Goal: Task Accomplishment & Management: Manage account settings

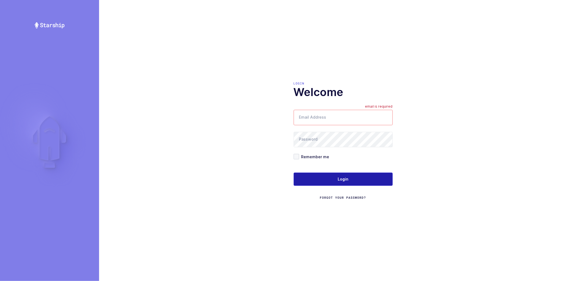
type input "[PERSON_NAME][EMAIL_ADDRESS][DOMAIN_NAME]"
click at [335, 179] on button "Login" at bounding box center [343, 179] width 99 height 13
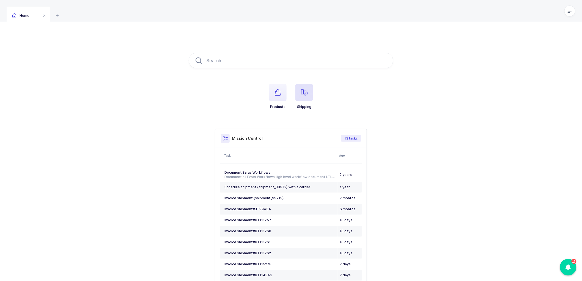
click at [302, 92] on icon "button" at bounding box center [304, 92] width 7 height 7
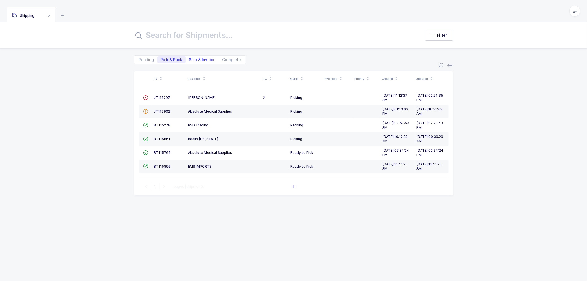
click at [199, 58] on span "Ship & Invoice" at bounding box center [202, 60] width 27 height 4
click at [189, 58] on input "Ship & Invoice" at bounding box center [188, 58] width 4 height 4
radio input "true"
radio input "false"
click at [199, 58] on span "Ship & Invoice" at bounding box center [202, 60] width 27 height 4
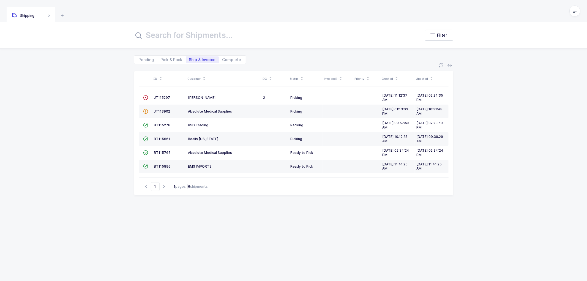
click at [189, 58] on input "Ship & Invoice" at bounding box center [188, 58] width 4 height 4
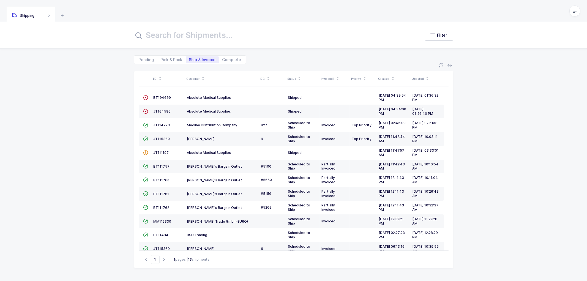
click at [203, 76] on icon at bounding box center [203, 76] width 3 height 3
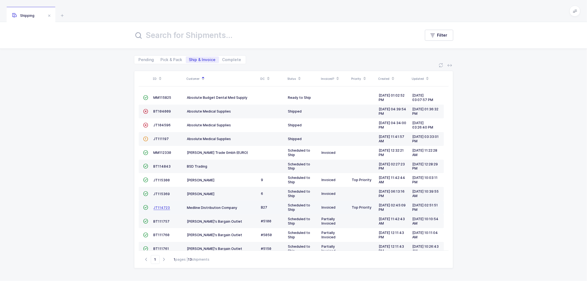
click at [161, 208] on span "JT114723" at bounding box center [162, 208] width 17 height 4
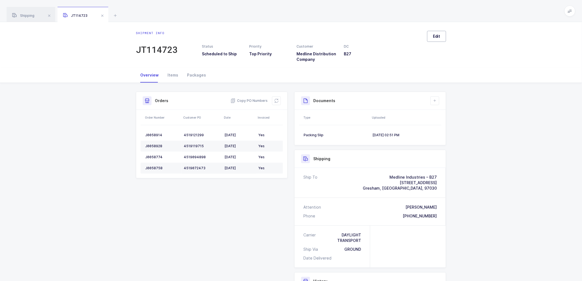
click at [435, 37] on span "Edit" at bounding box center [436, 37] width 7 height 6
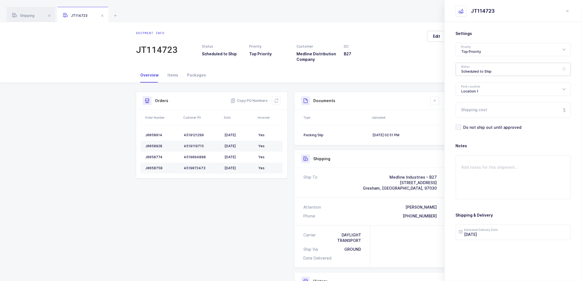
click at [470, 70] on div "Scheduled to Ship" at bounding box center [513, 69] width 115 height 13
drag, startPoint x: 471, startPoint y: 110, endPoint x: 463, endPoint y: 117, distance: 10.4
click at [471, 110] on span "Shipped" at bounding box center [470, 111] width 16 height 5
type input "Shipped"
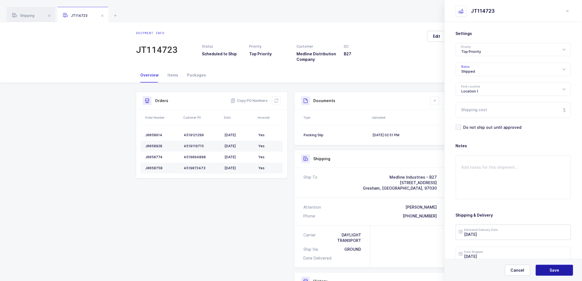
drag, startPoint x: 547, startPoint y: 271, endPoint x: 526, endPoint y: 230, distance: 45.8
click at [547, 271] on button "Save" at bounding box center [554, 270] width 37 height 11
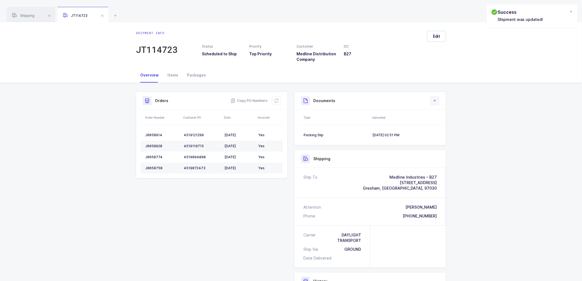
click at [433, 98] on button at bounding box center [435, 100] width 9 height 9
click at [445, 124] on li "Upload Document" at bounding box center [453, 125] width 41 height 9
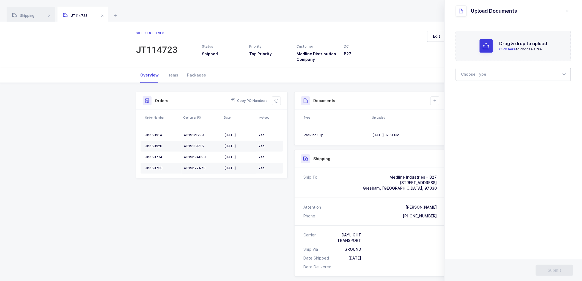
drag, startPoint x: 474, startPoint y: 75, endPoint x: 482, endPoint y: 92, distance: 18.5
click at [474, 76] on div at bounding box center [513, 74] width 115 height 13
drag, startPoint x: 481, startPoint y: 92, endPoint x: 575, endPoint y: 99, distance: 94.9
click at [481, 92] on span "Bill of Lading" at bounding box center [474, 91] width 25 height 5
type input "Bill of Lading"
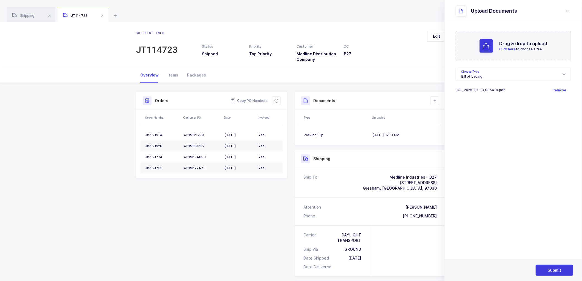
click at [551, 264] on div "Submit" at bounding box center [513, 270] width 137 height 22
click at [553, 267] on button "Submit" at bounding box center [554, 270] width 37 height 11
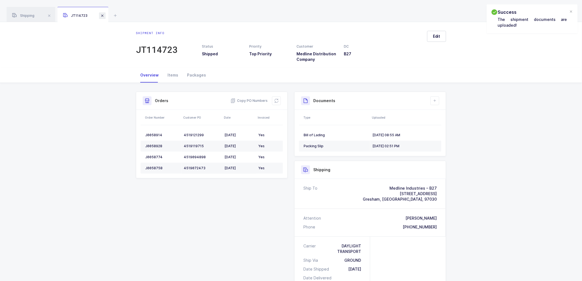
click at [101, 15] on span at bounding box center [102, 15] width 7 height 7
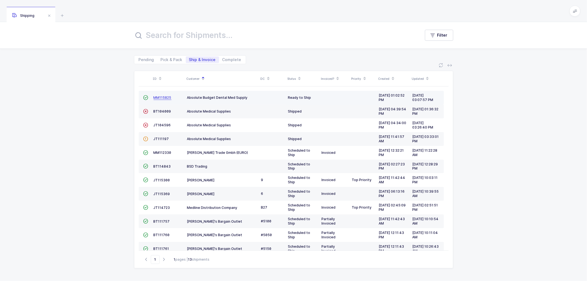
click at [163, 96] on span "MM115825" at bounding box center [163, 97] width 18 height 4
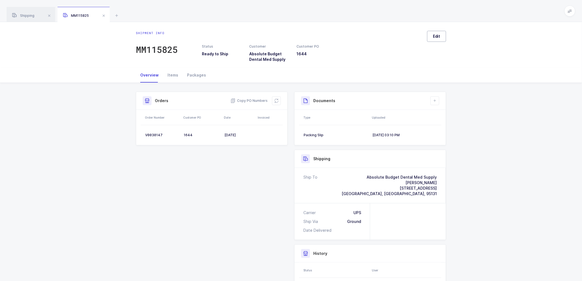
drag, startPoint x: 440, startPoint y: 35, endPoint x: 476, endPoint y: 52, distance: 39.4
click at [440, 35] on span "Edit" at bounding box center [436, 37] width 7 height 6
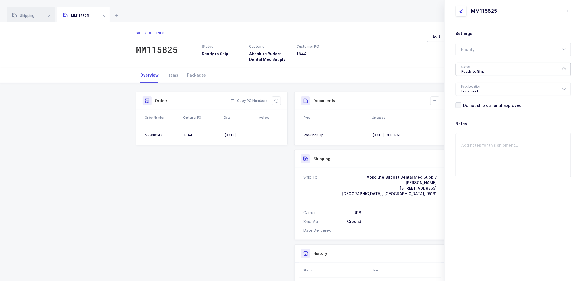
click at [486, 67] on div "Ready to Ship" at bounding box center [513, 69] width 115 height 13
click at [466, 110] on span "Shipped" at bounding box center [470, 111] width 16 height 5
type input "Shipped"
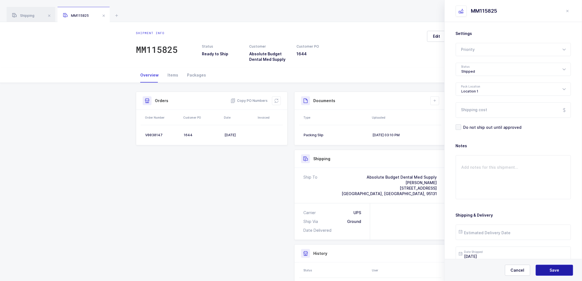
click at [549, 270] on button "Save" at bounding box center [554, 270] width 37 height 11
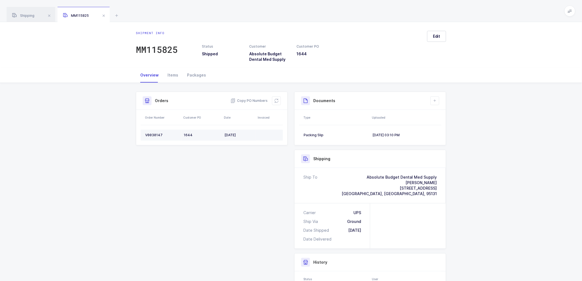
click at [153, 134] on div "V0030147" at bounding box center [162, 135] width 34 height 4
copy div "V0030147"
click at [439, 39] on span "Edit" at bounding box center [436, 37] width 7 height 6
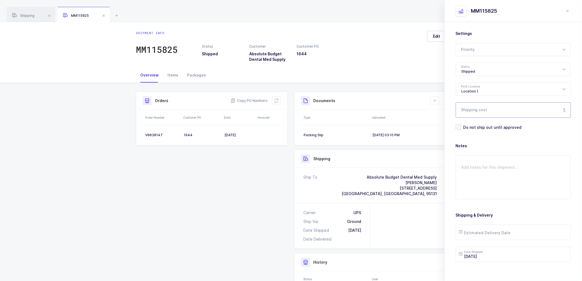
click at [480, 111] on input "Shipping cost" at bounding box center [513, 109] width 115 height 15
paste input "52.62"
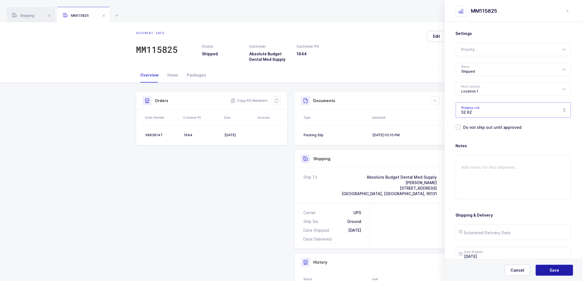
type input "52.62"
click at [553, 267] on button "Save" at bounding box center [554, 270] width 37 height 11
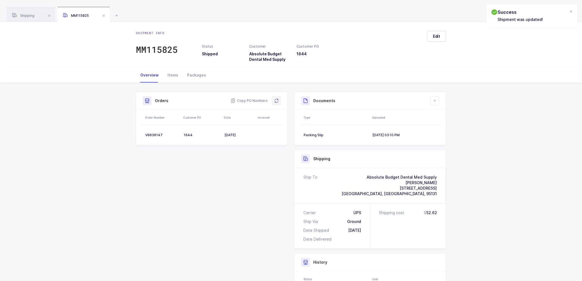
click at [277, 99] on icon at bounding box center [276, 101] width 4 height 4
drag, startPoint x: 105, startPoint y: 13, endPoint x: 117, endPoint y: 13, distance: 12.4
click at [105, 13] on span at bounding box center [103, 15] width 7 height 7
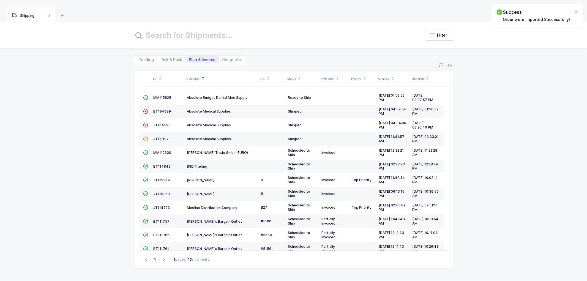
drag, startPoint x: 166, startPoint y: 59, endPoint x: 197, endPoint y: 61, distance: 31.7
click at [166, 59] on span "Pick & Pack" at bounding box center [172, 60] width 22 height 4
click at [161, 59] on input "Pick & Pack" at bounding box center [159, 58] width 4 height 4
radio input "true"
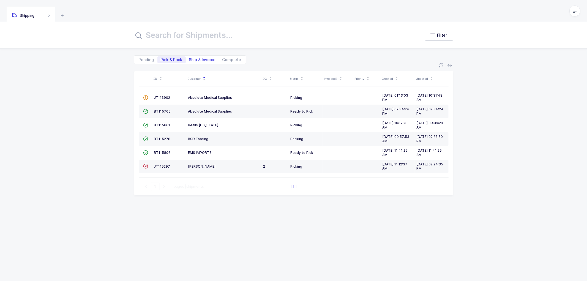
click at [204, 58] on span "Ship & Invoice" at bounding box center [202, 60] width 27 height 4
click at [189, 58] on input "Ship & Invoice" at bounding box center [188, 58] width 4 height 4
radio input "true"
radio input "false"
